Goal: Transaction & Acquisition: Purchase product/service

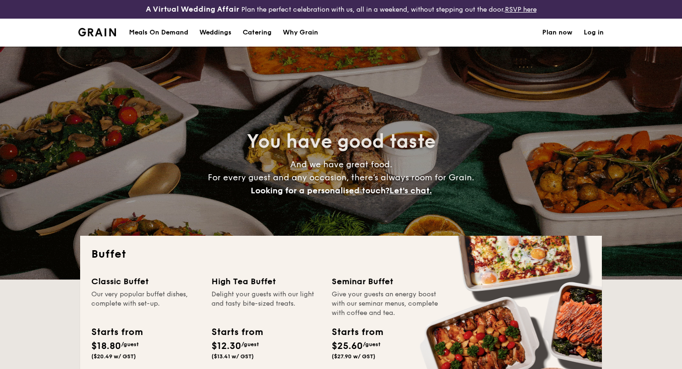
select select
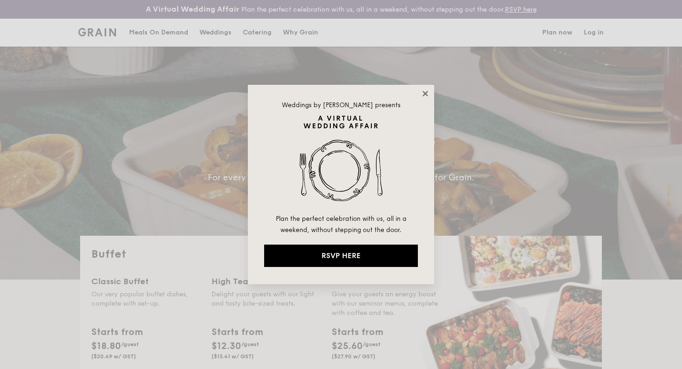
click at [424, 90] on icon at bounding box center [425, 93] width 8 height 8
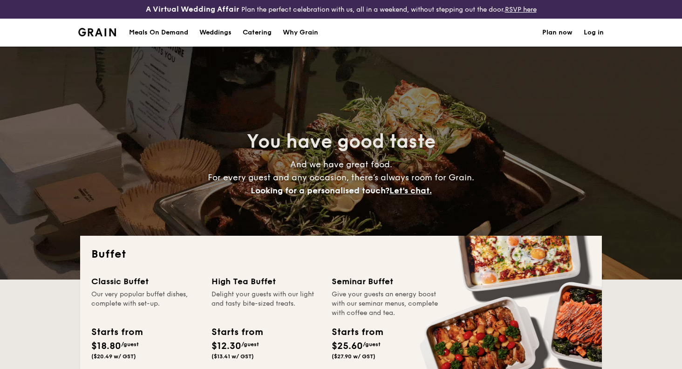
click at [263, 31] on h1 "Catering" at bounding box center [257, 33] width 29 height 28
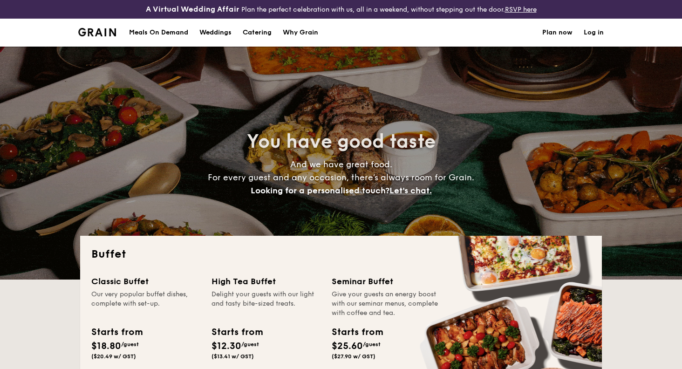
click at [169, 31] on div "Meals On Demand" at bounding box center [158, 33] width 59 height 28
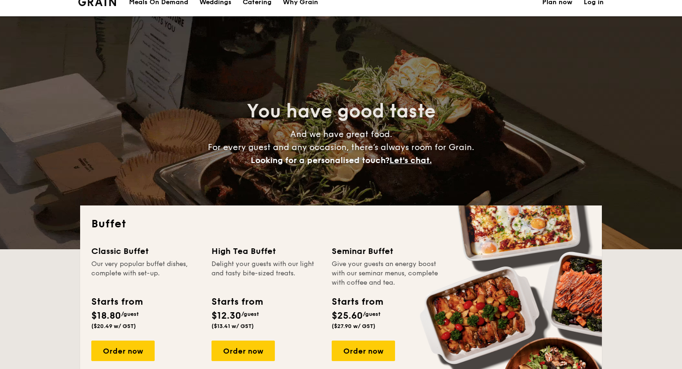
scroll to position [52, 0]
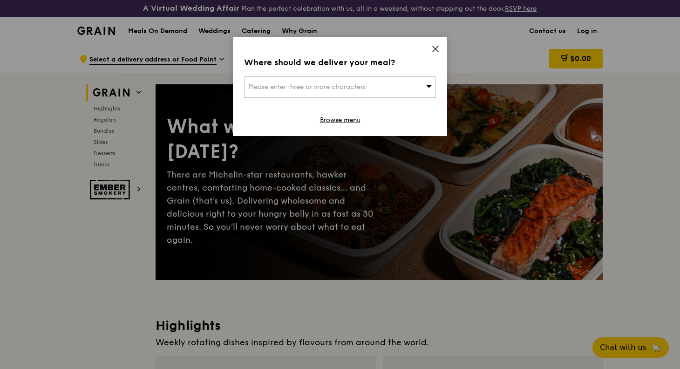
click at [399, 88] on div "Please enter three or more characters" at bounding box center [340, 86] width 192 height 21
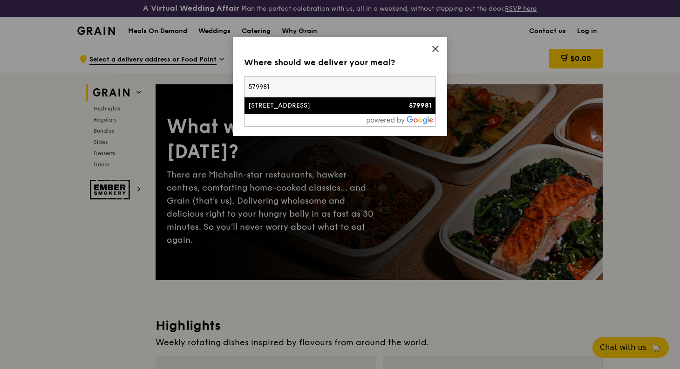
type input "579981"
click at [285, 108] on div "[STREET_ADDRESS]" at bounding box center [317, 105] width 138 height 9
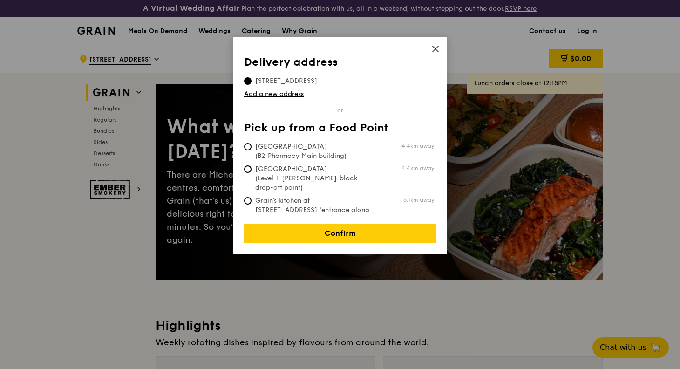
click at [435, 48] on icon at bounding box center [435, 49] width 8 height 8
